Goal: Information Seeking & Learning: Learn about a topic

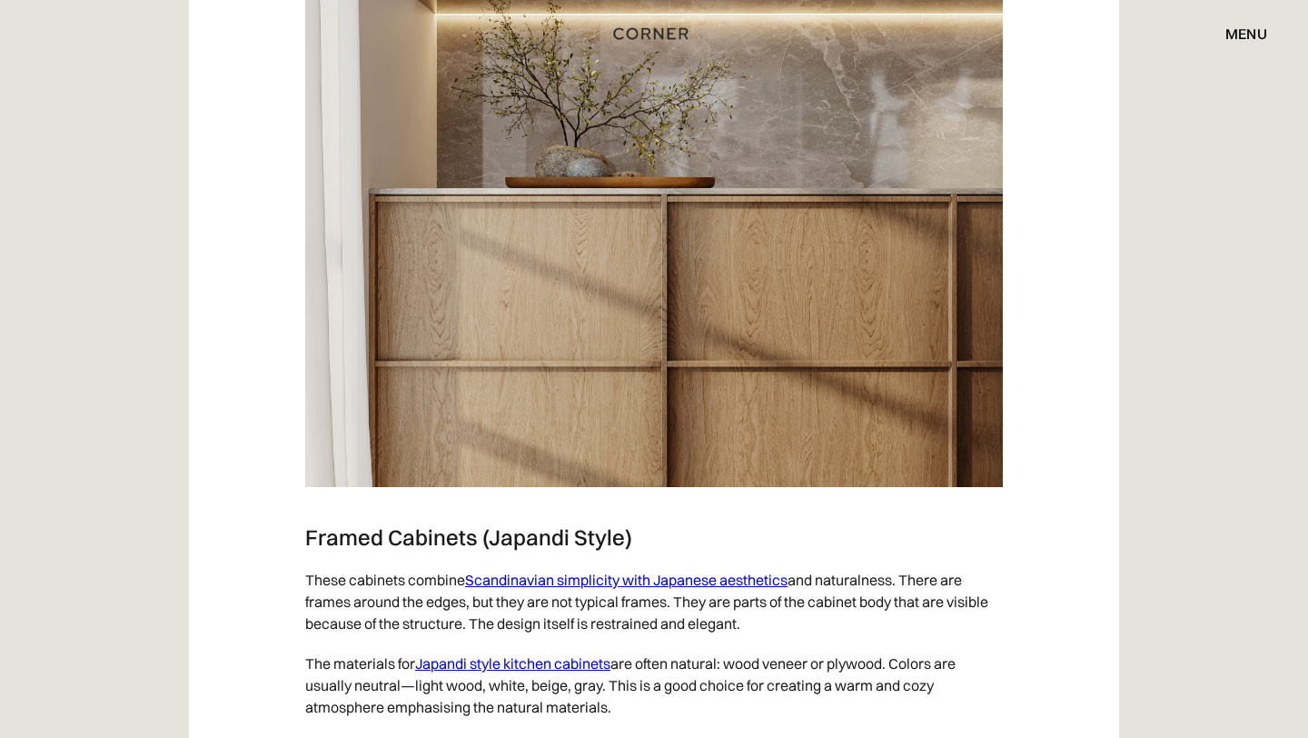
scroll to position [2644, 0]
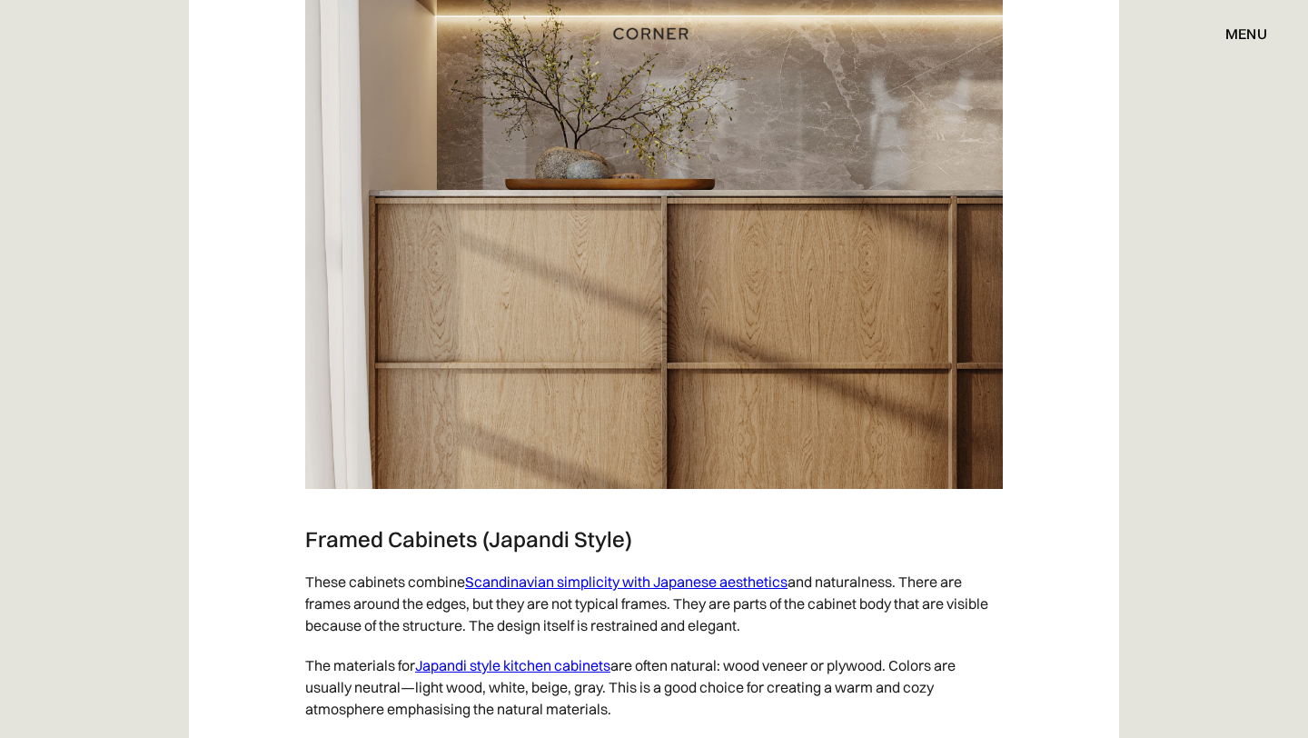
click at [571, 581] on link "Scandinavian simplicity with Japanese aesthetics" at bounding box center [626, 581] width 323 height 18
click at [558, 666] on link "Japandi style kitchen cabinets" at bounding box center [512, 665] width 195 height 18
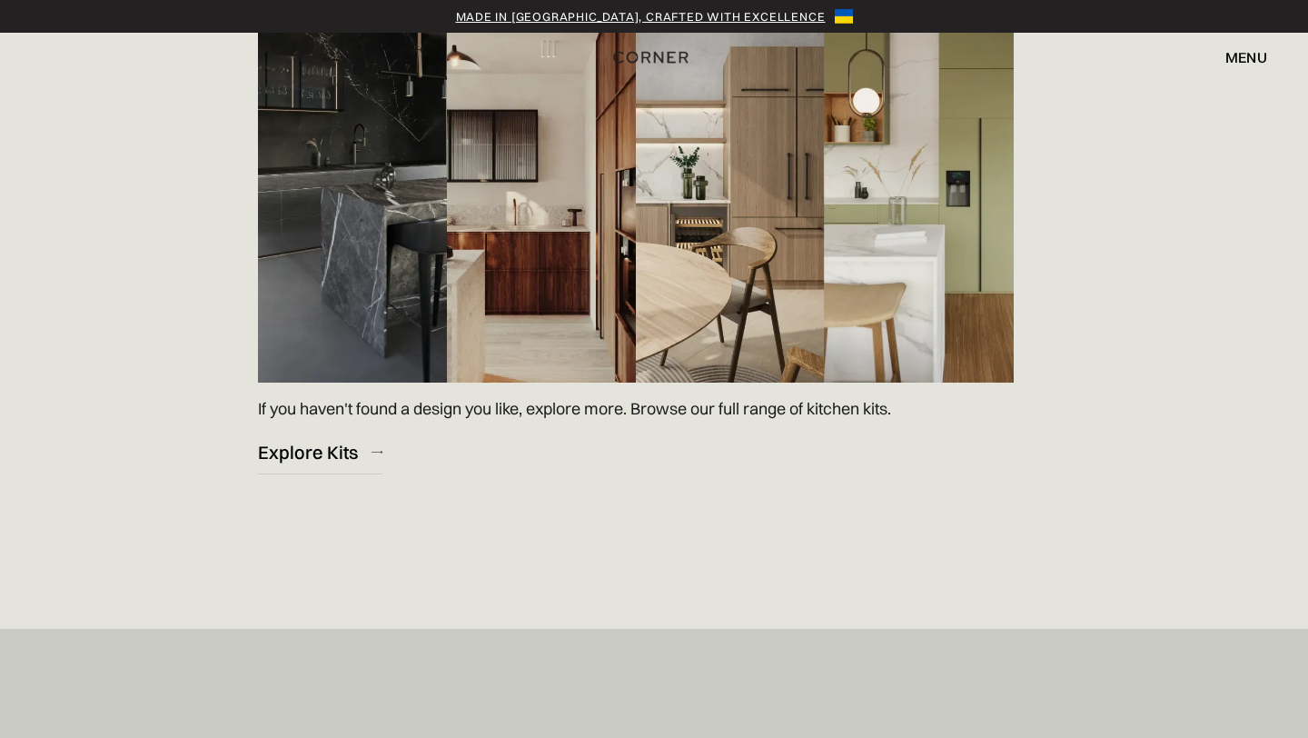
scroll to position [2725, 0]
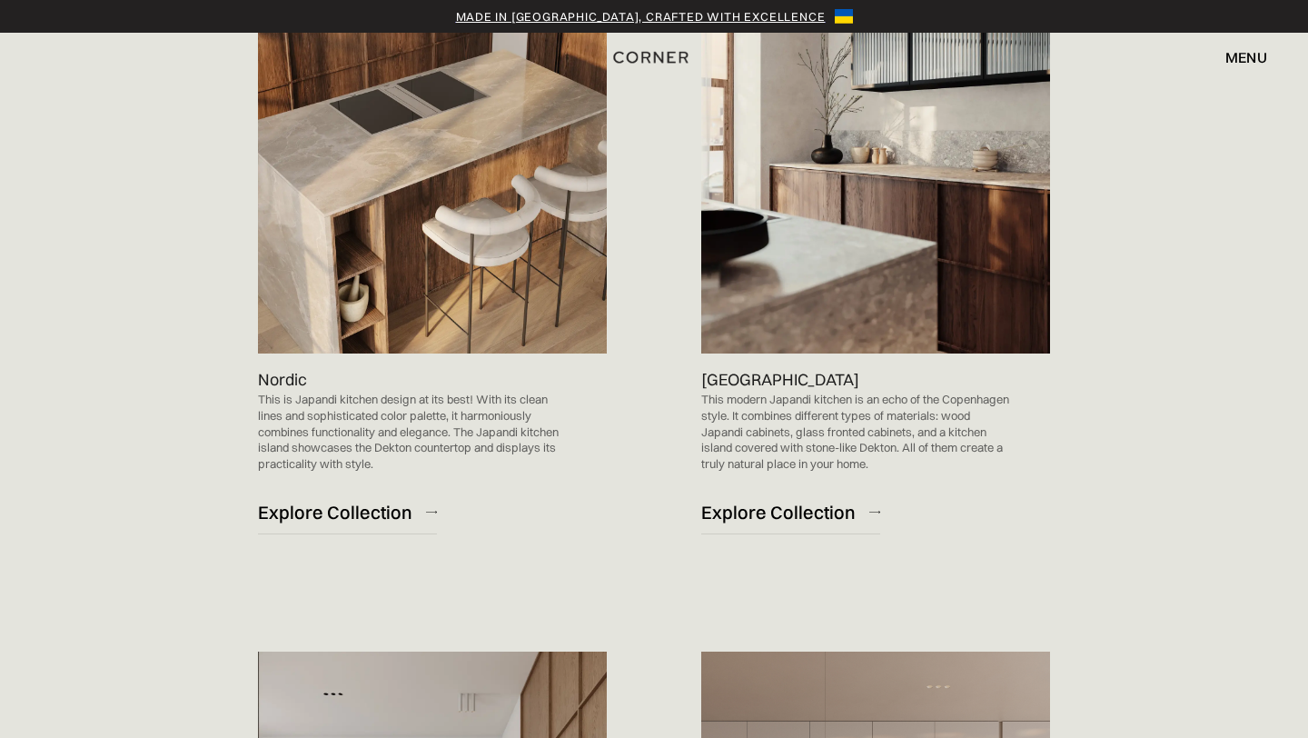
scroll to position [1242, 0]
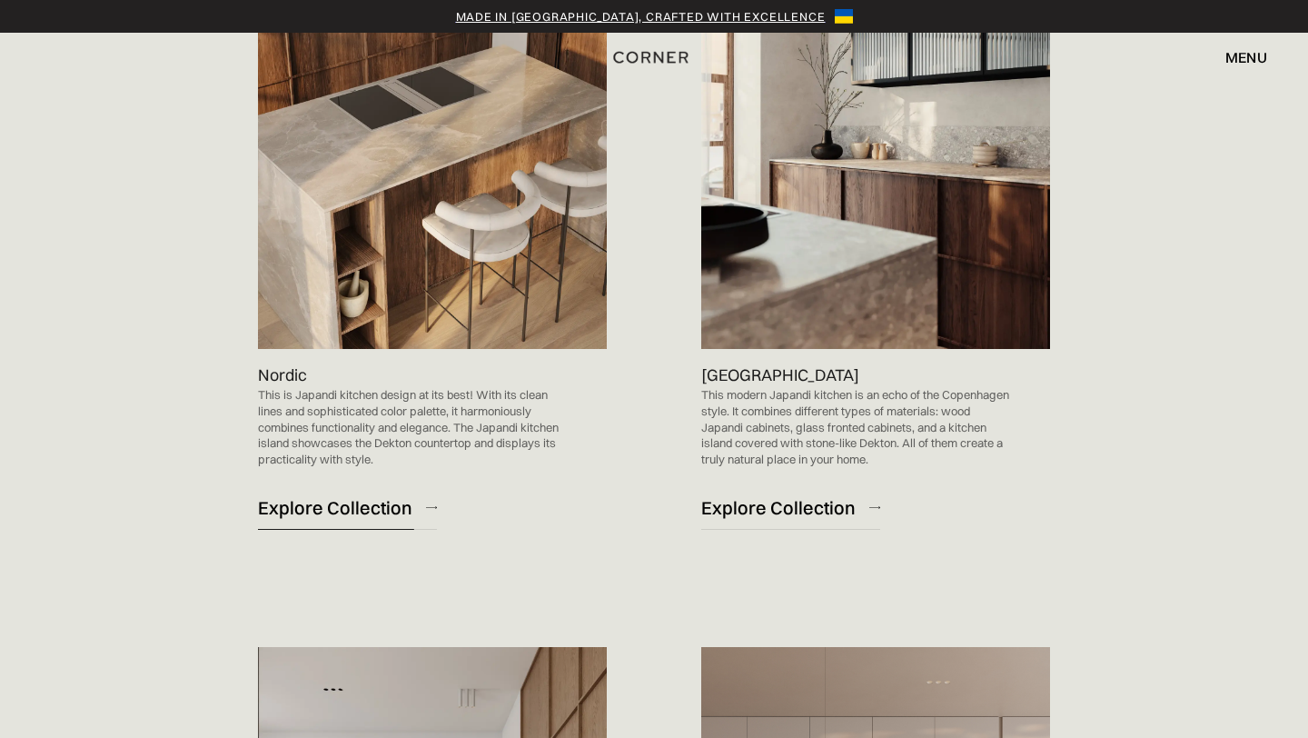
click at [363, 495] on div "Explore Collection" at bounding box center [335, 507] width 154 height 25
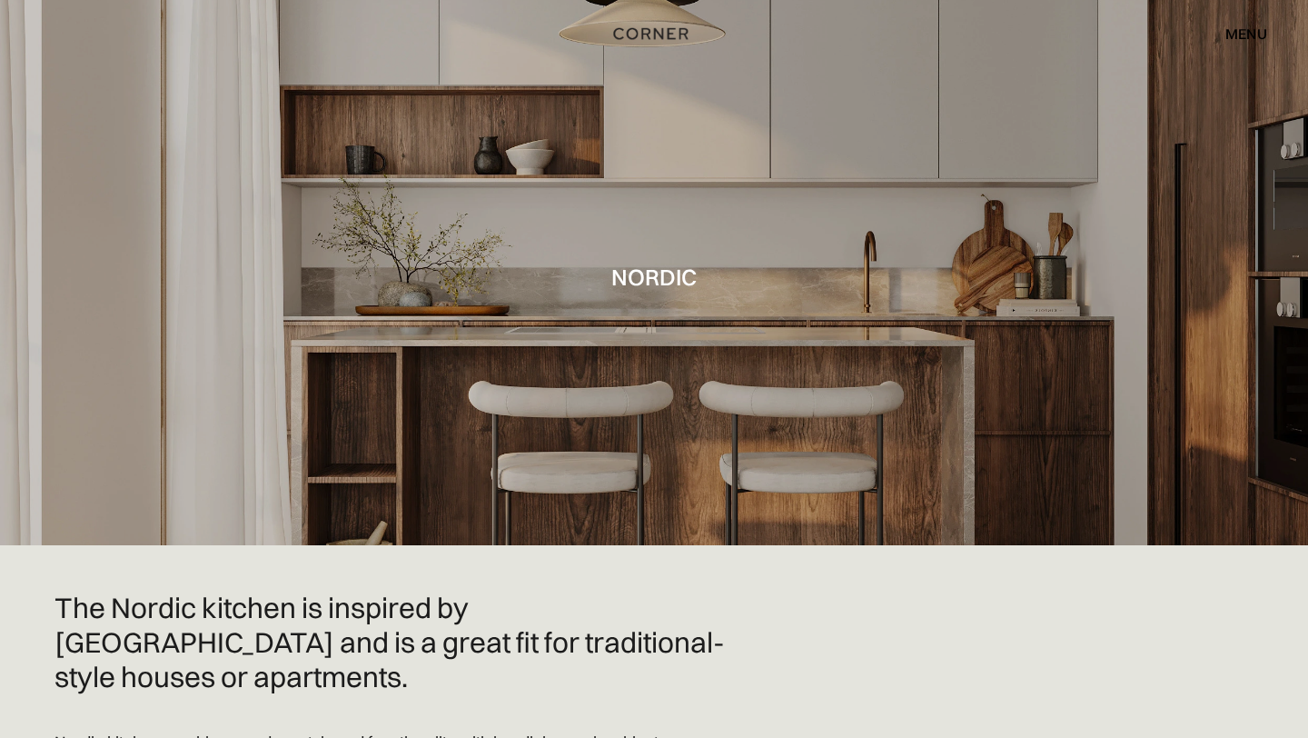
click at [1246, 29] on div "menu" at bounding box center [1247, 33] width 42 height 15
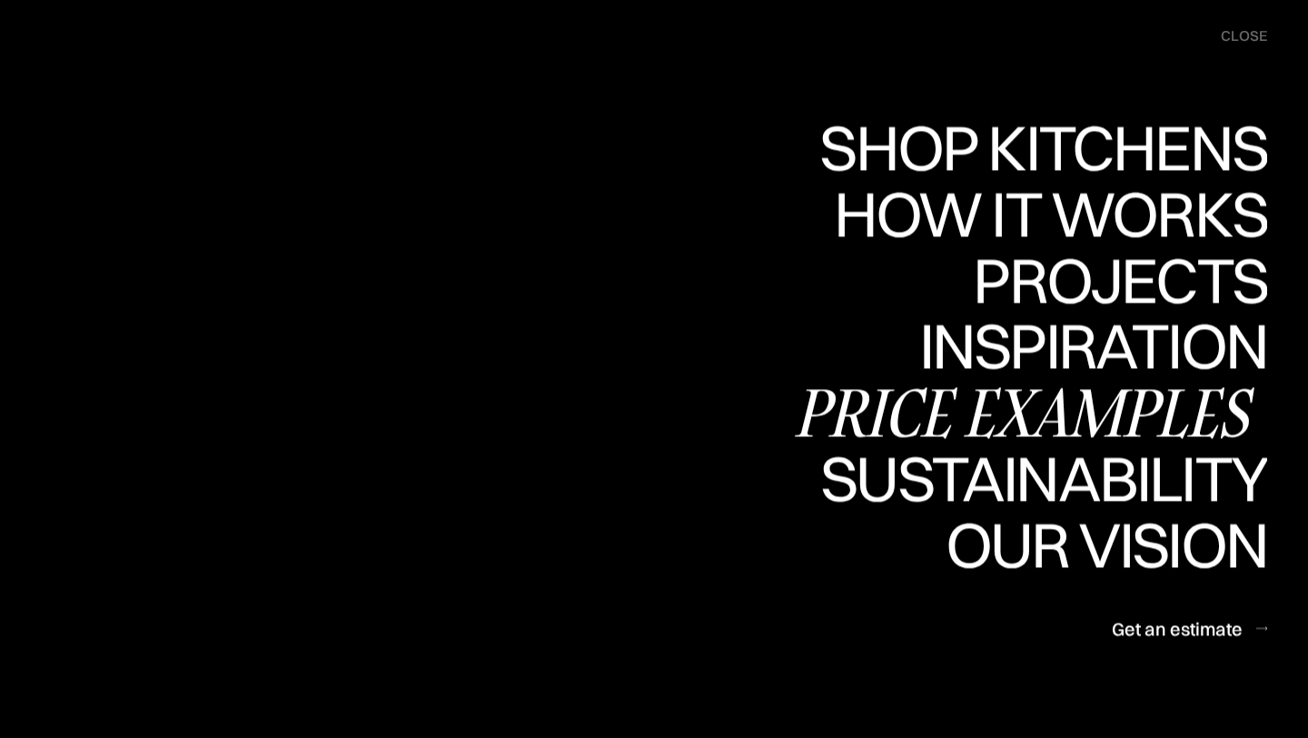
click at [1097, 402] on div "Price examples" at bounding box center [1029, 413] width 476 height 64
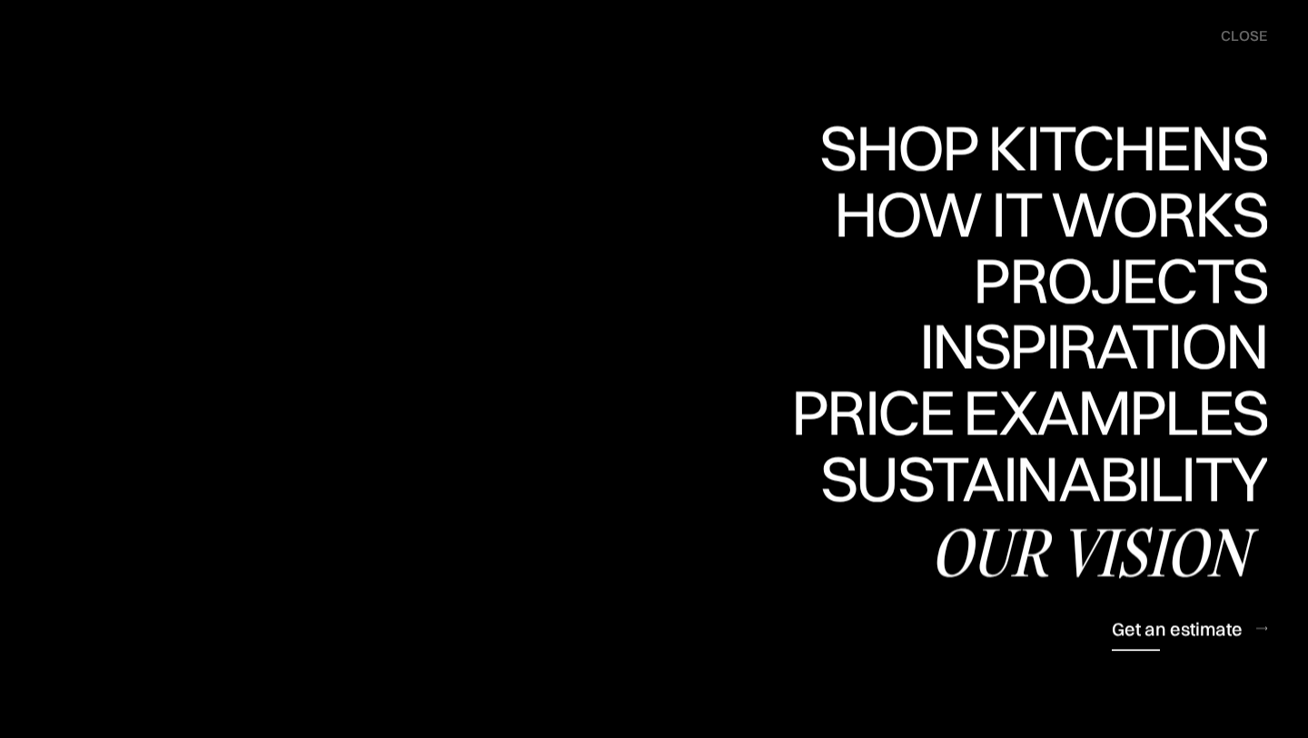
click at [1199, 627] on div "Get an estimate" at bounding box center [1177, 628] width 131 height 25
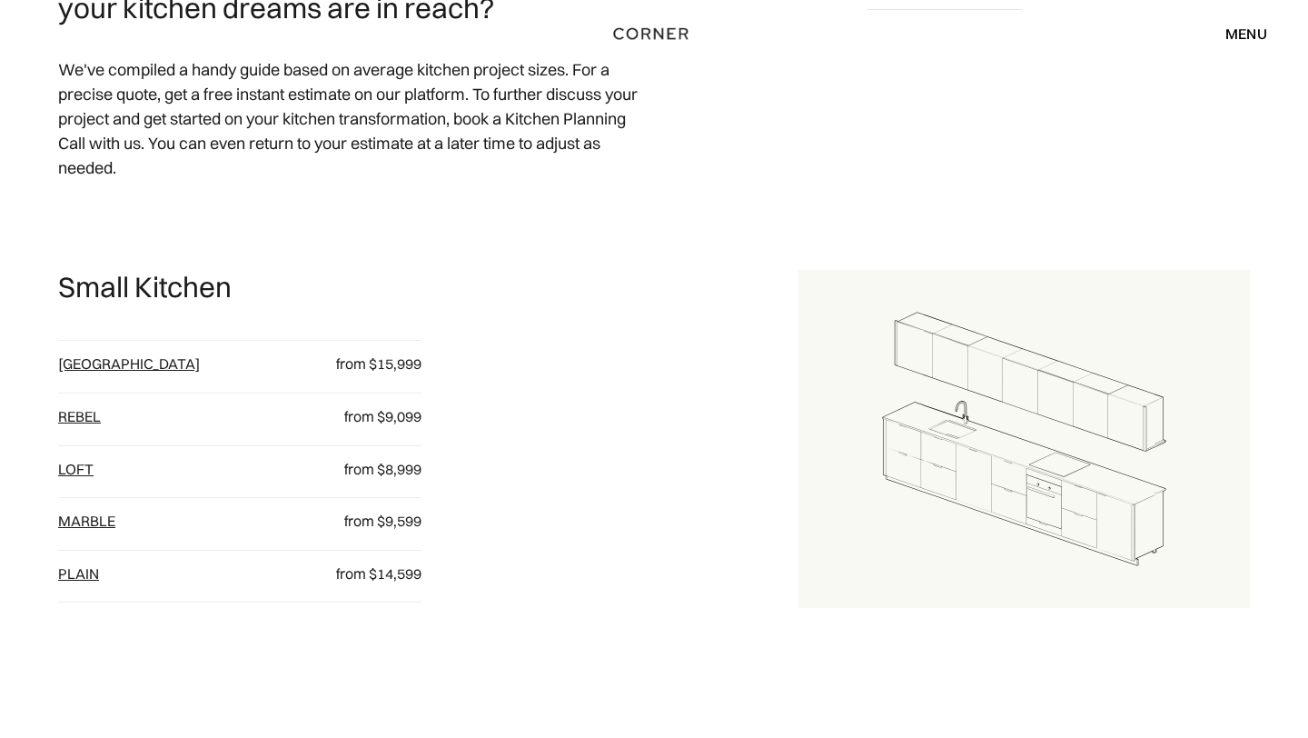
scroll to position [823, 0]
click at [76, 413] on link "Rebel" at bounding box center [79, 415] width 43 height 18
click at [109, 508] on div "Marble from $9,599" at bounding box center [239, 523] width 363 height 52
click at [99, 517] on link "Marble" at bounding box center [86, 520] width 57 height 18
click at [86, 358] on link "[GEOGRAPHIC_DATA]" at bounding box center [129, 362] width 142 height 18
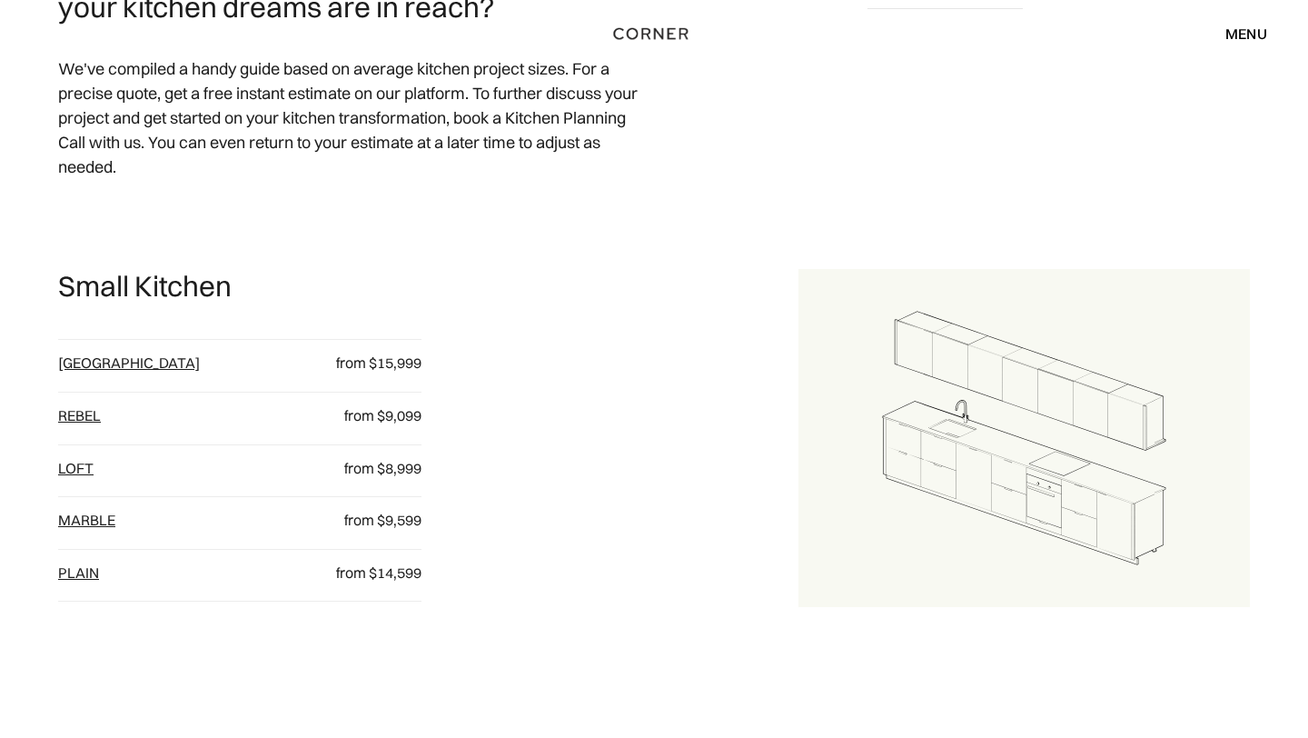
click at [87, 414] on link "Rebel" at bounding box center [79, 415] width 43 height 18
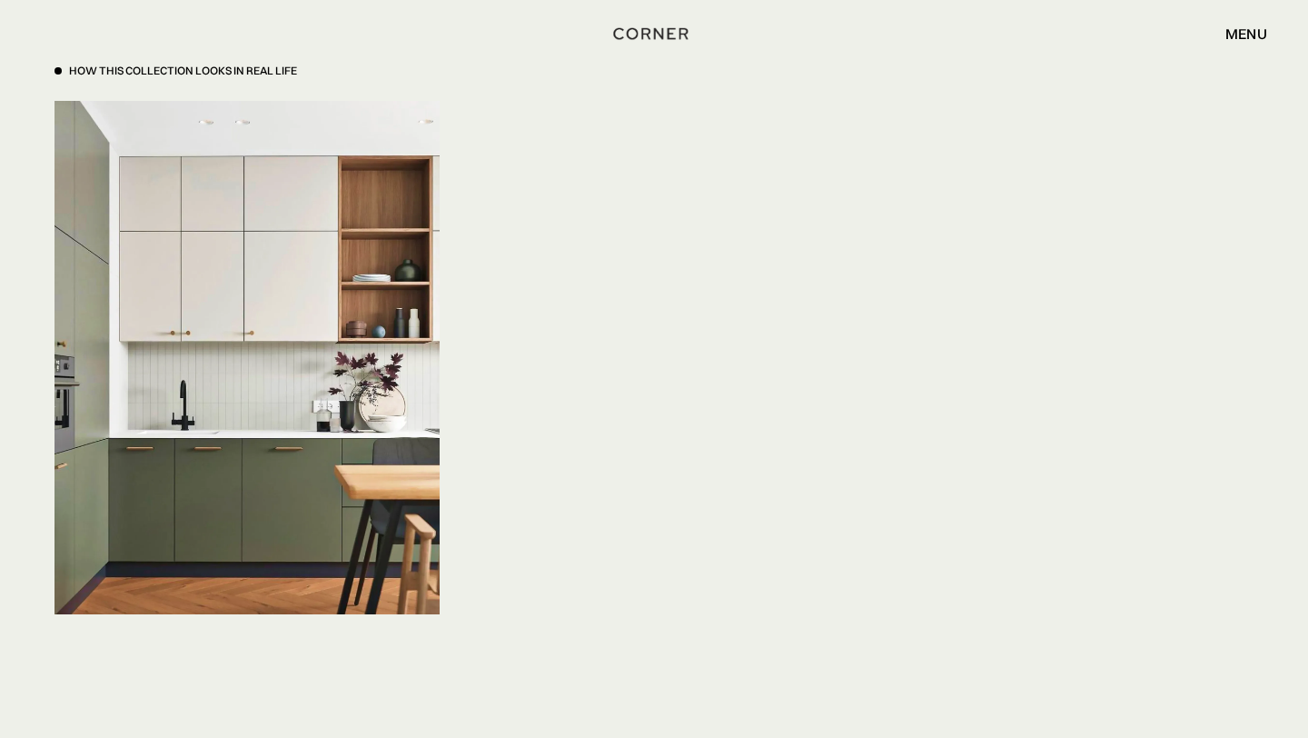
scroll to position [6304, 0]
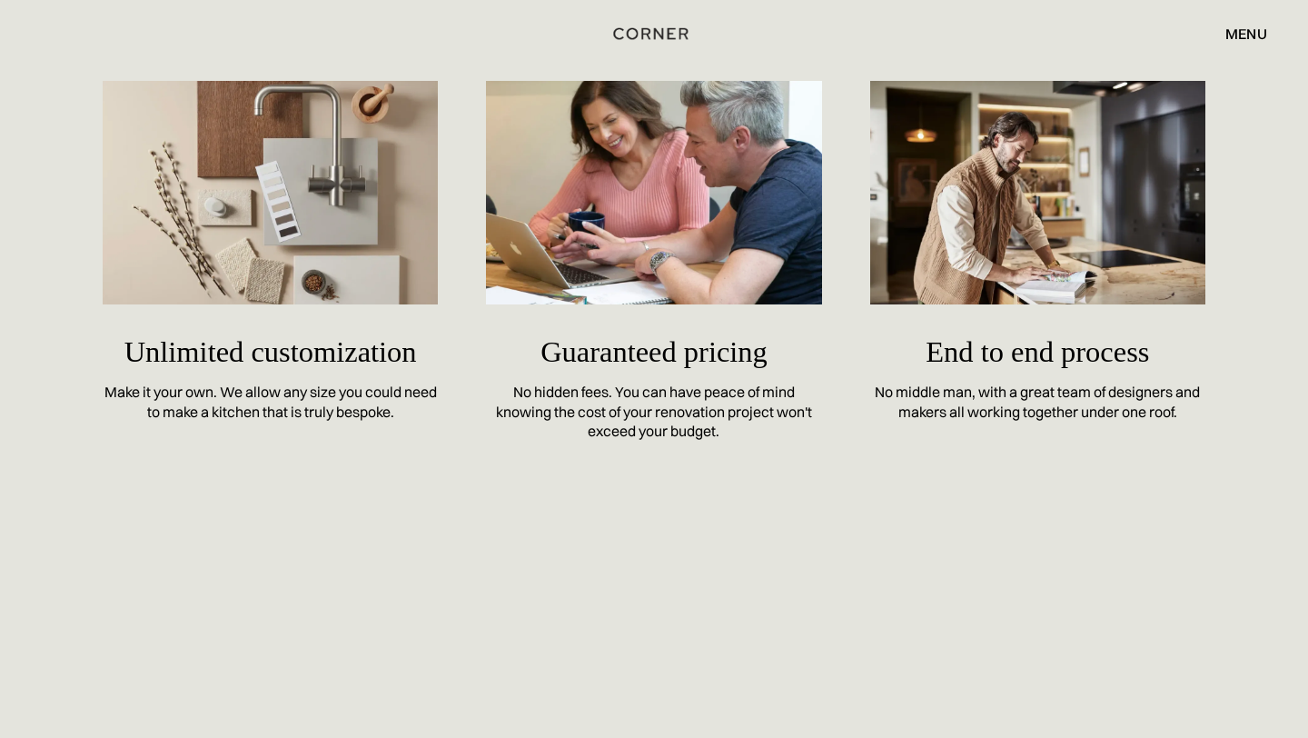
scroll to position [7792, 0]
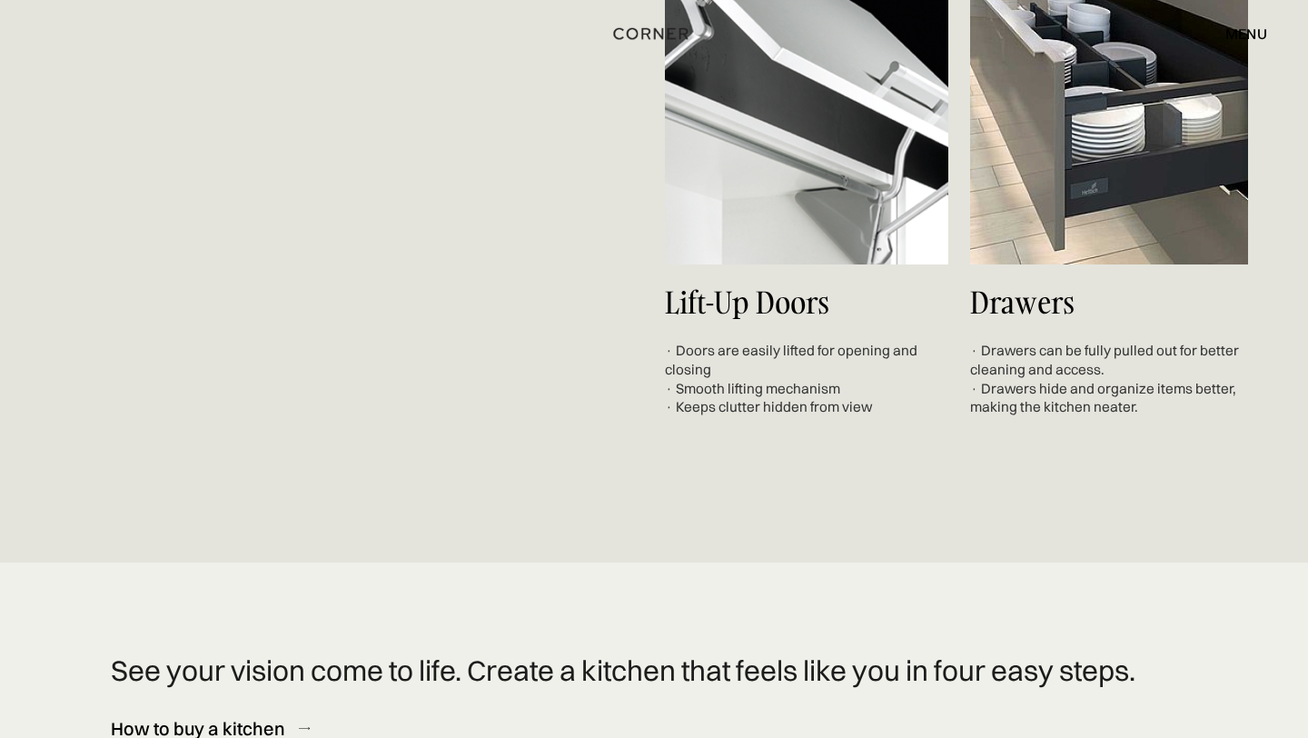
scroll to position [7026, 0]
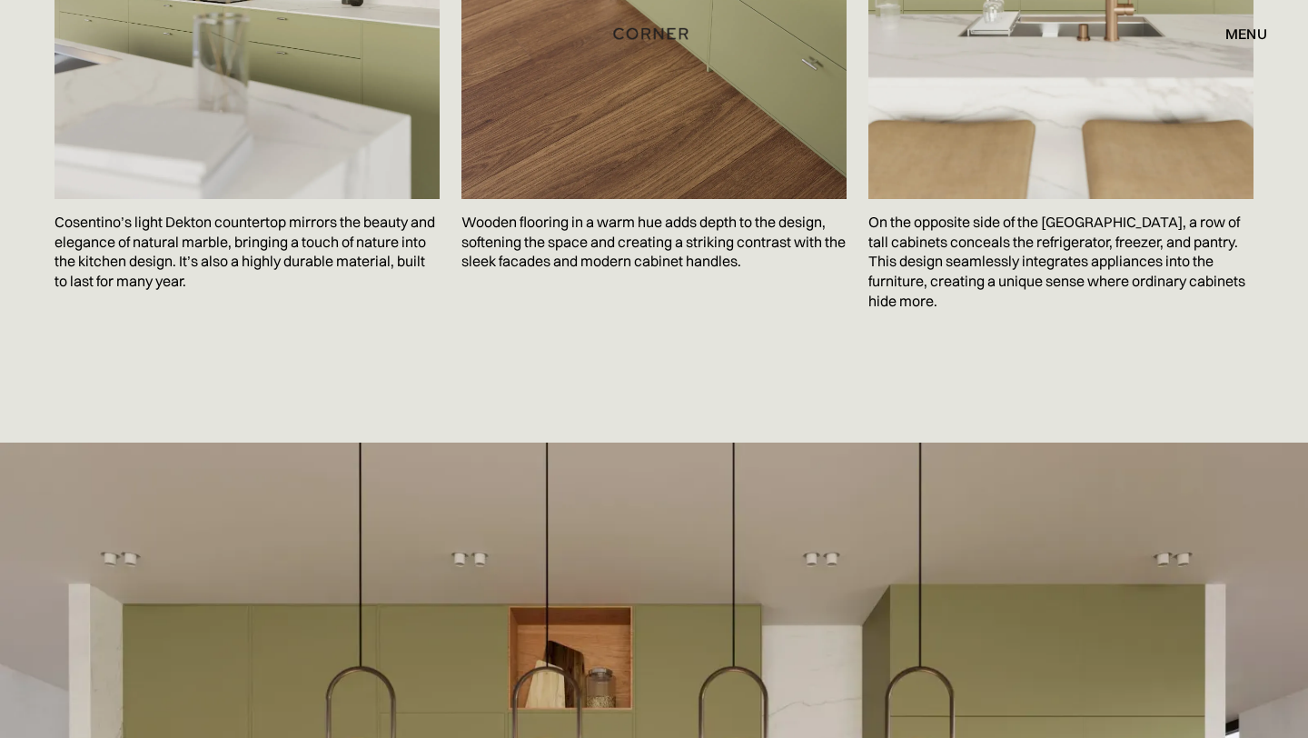
scroll to position [4123, 0]
